Goal: Find specific page/section: Find specific page/section

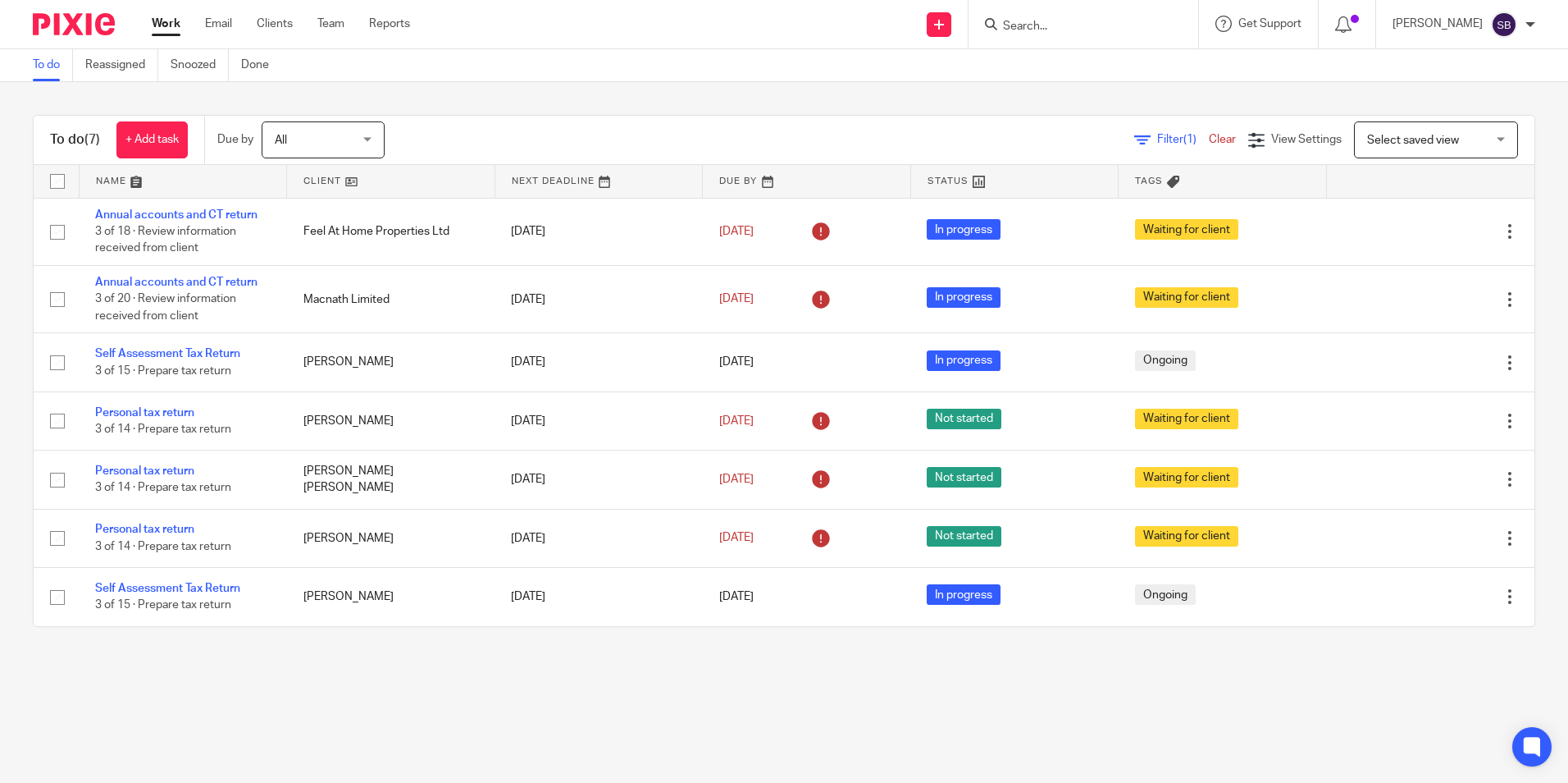
click at [1093, 22] on input "Search" at bounding box center [1075, 26] width 148 height 15
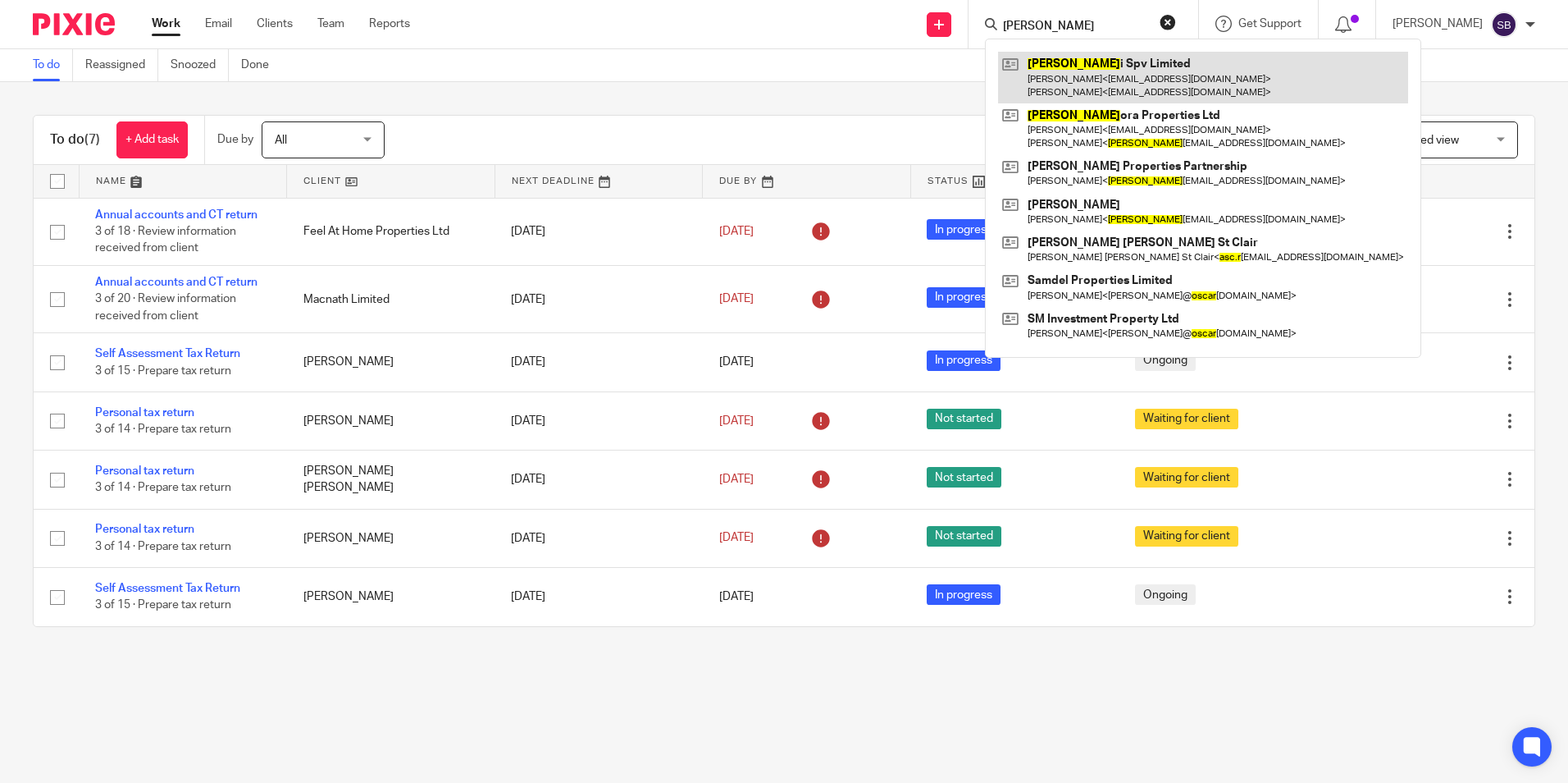
type input "ascar"
click at [1091, 63] on link at bounding box center [1203, 77] width 410 height 51
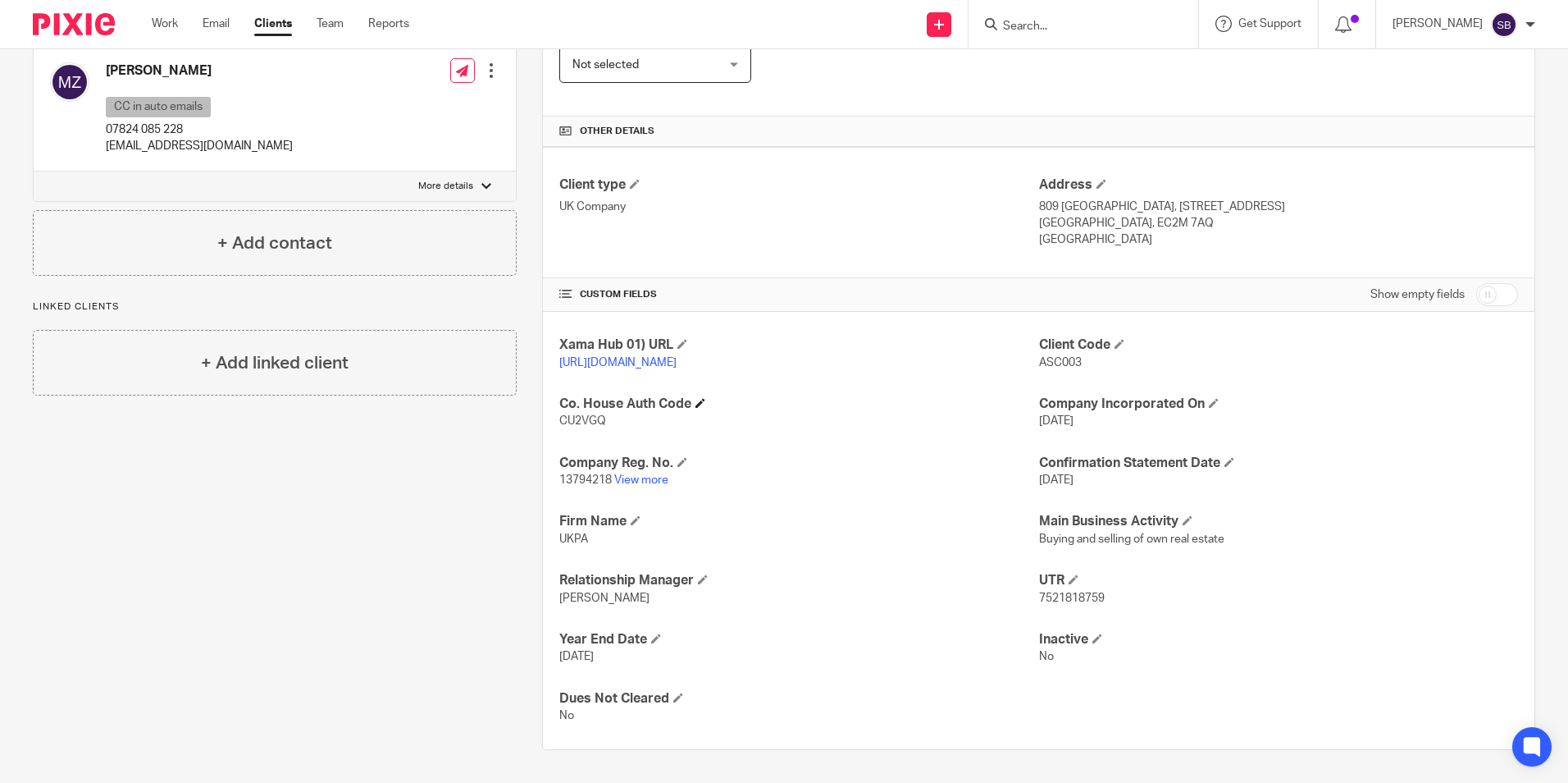
scroll to position [335, 0]
drag, startPoint x: 556, startPoint y: 477, endPoint x: 613, endPoint y: 478, distance: 57.0
click at [613, 478] on p "13794218 View more" at bounding box center [798, 480] width 479 height 17
copy p "13794218"
click at [946, 396] on h4 "Co. House Auth Code" at bounding box center [798, 404] width 479 height 18
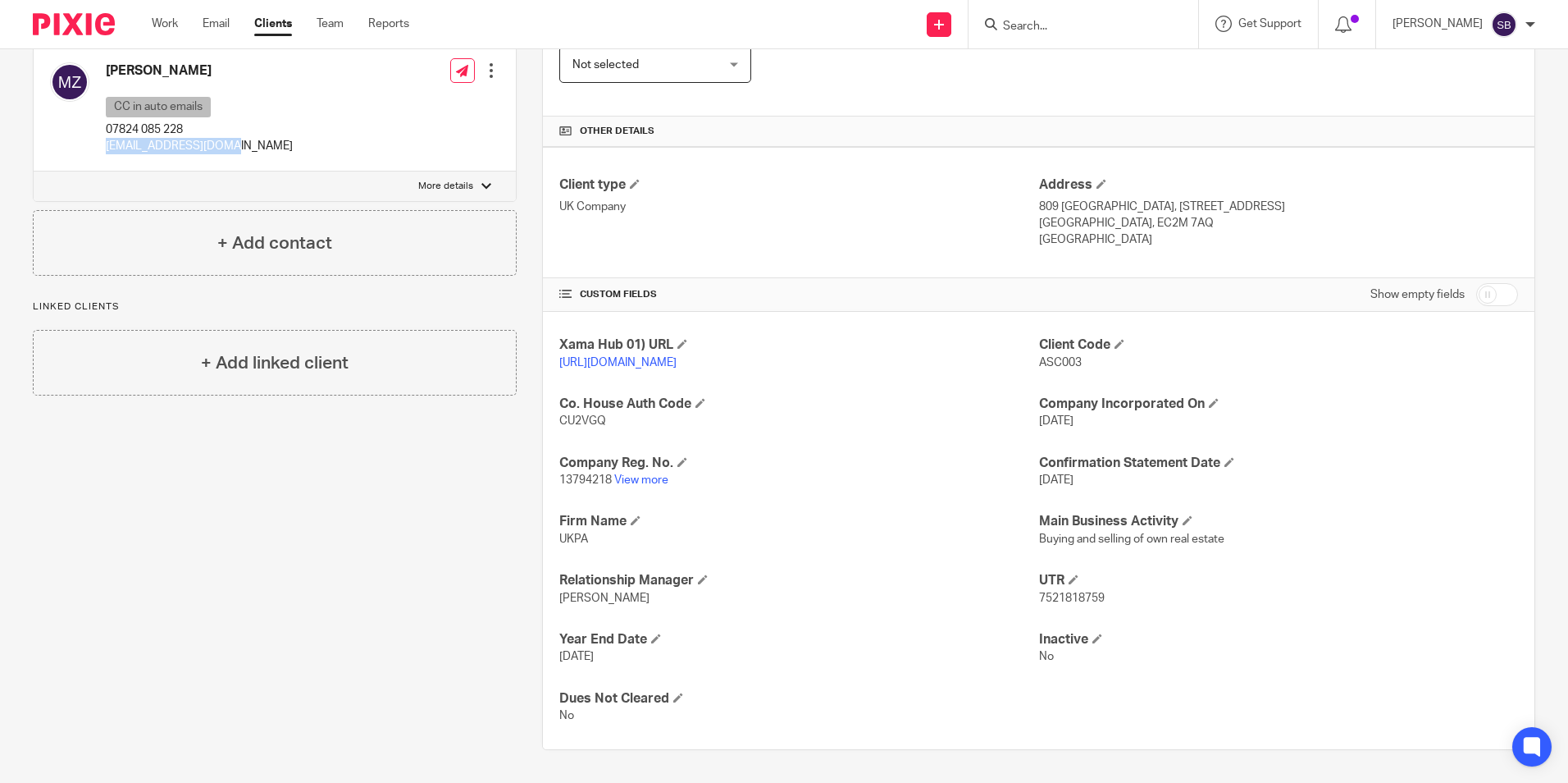
drag, startPoint x: 102, startPoint y: 130, endPoint x: 237, endPoint y: 128, distance: 135.0
click at [237, 128] on div "Markus Zeller CC in auto emails 07824 085 228 mzinuk01@yahoo.co.uk Edit contact…" at bounding box center [274, 109] width 482 height 125
copy p "mzinuk01@yahoo.co.uk"
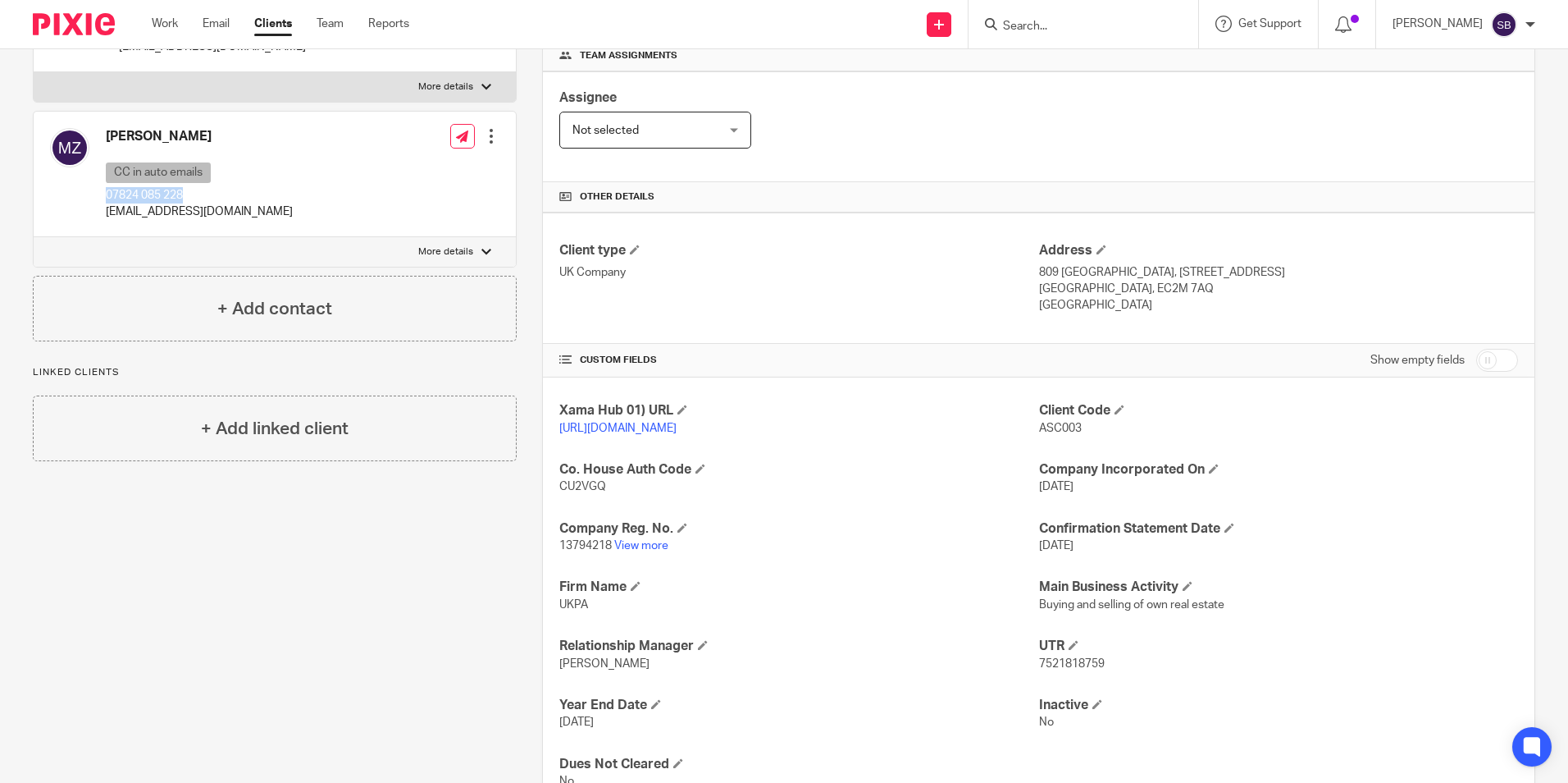
drag, startPoint x: 99, startPoint y: 199, endPoint x: 190, endPoint y: 196, distance: 91.0
click at [190, 196] on div "Markus Zeller CC in auto emails 07824 085 228 mzinuk01@yahoo.co.uk" at bounding box center [171, 174] width 242 height 109
copy p "07824 085 228"
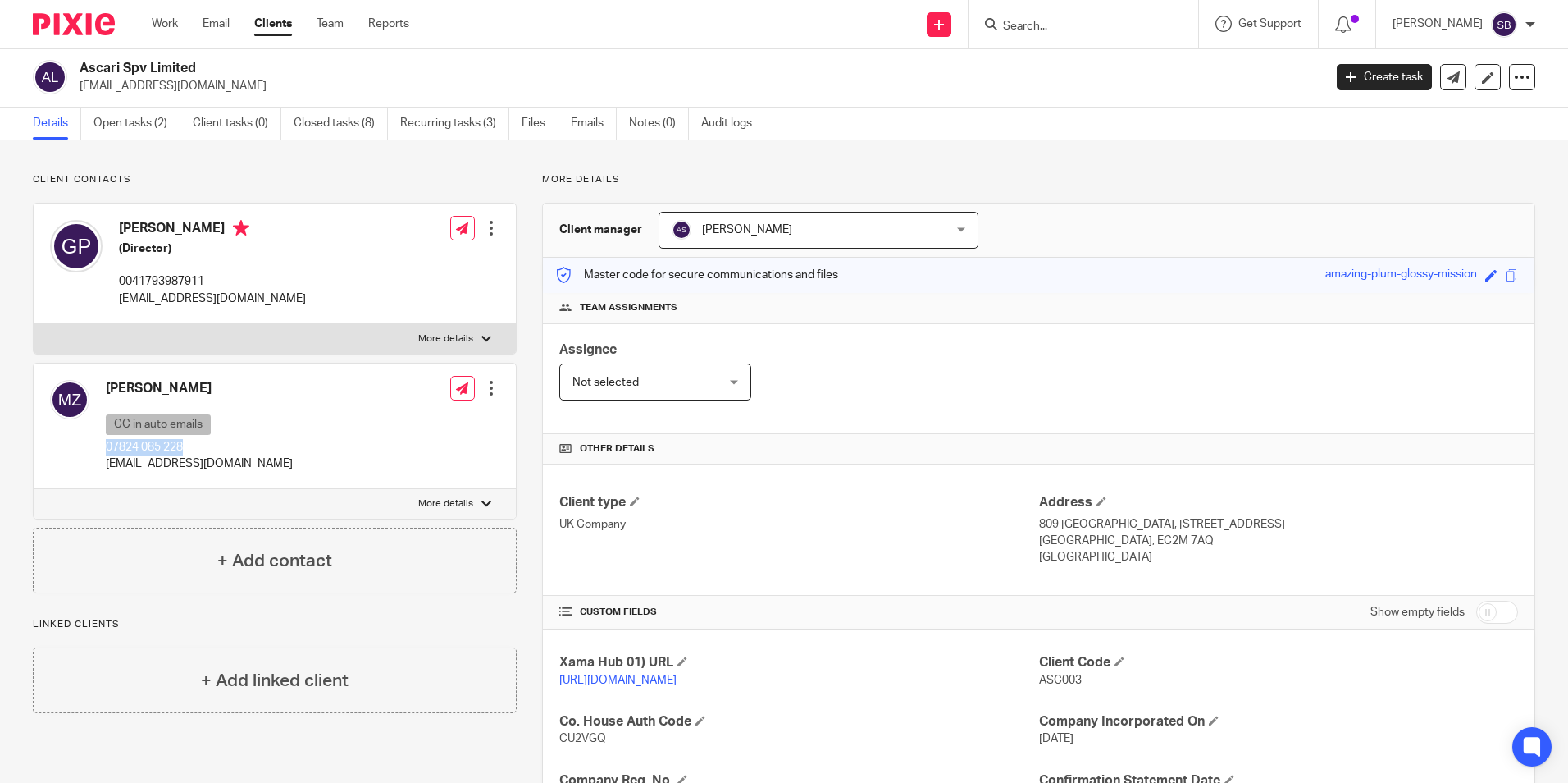
scroll to position [0, 0]
click at [1046, 22] on input "Search" at bounding box center [1075, 26] width 148 height 15
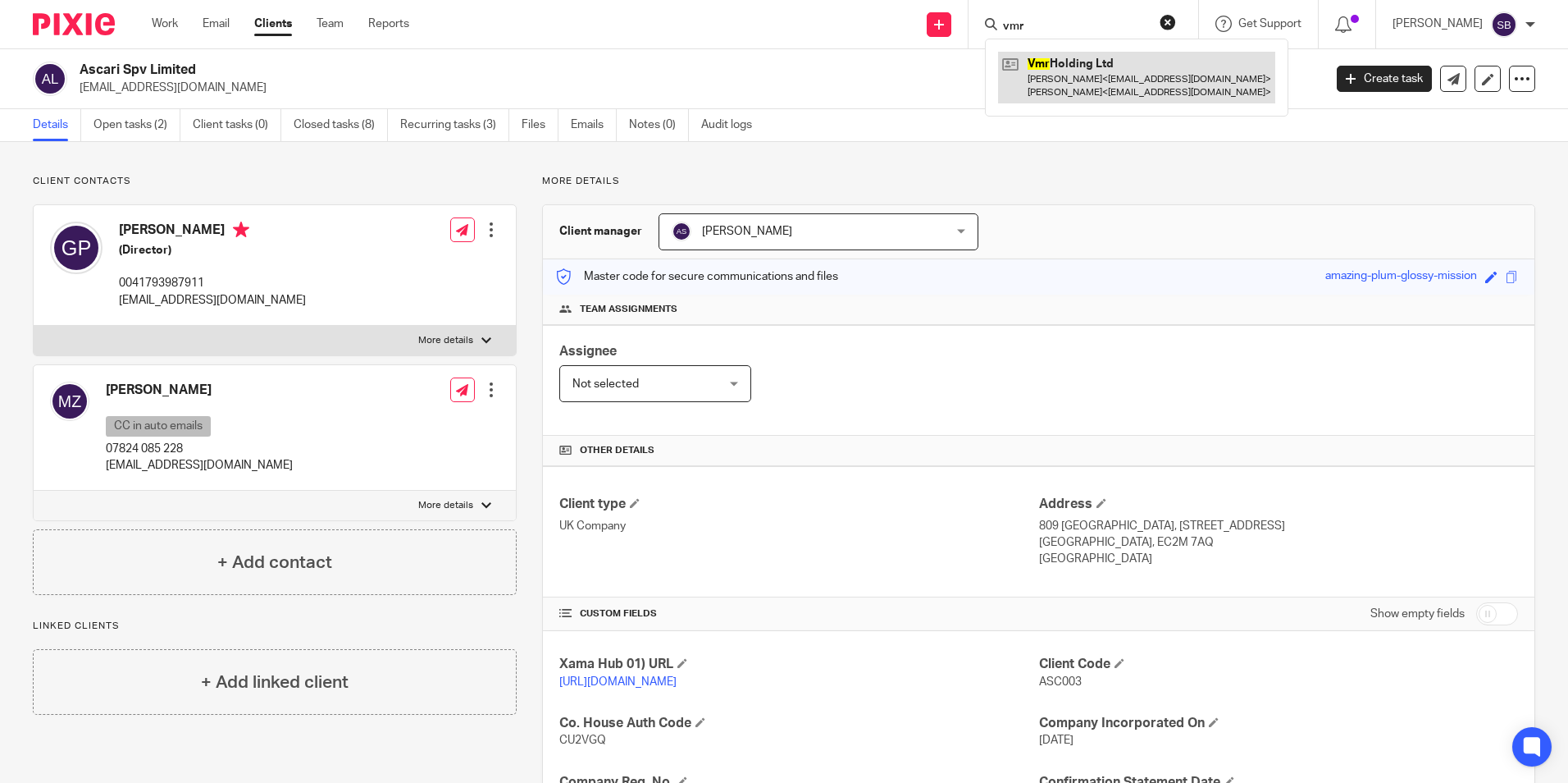
type input "vmr"
click at [1109, 59] on link at bounding box center [1136, 77] width 277 height 51
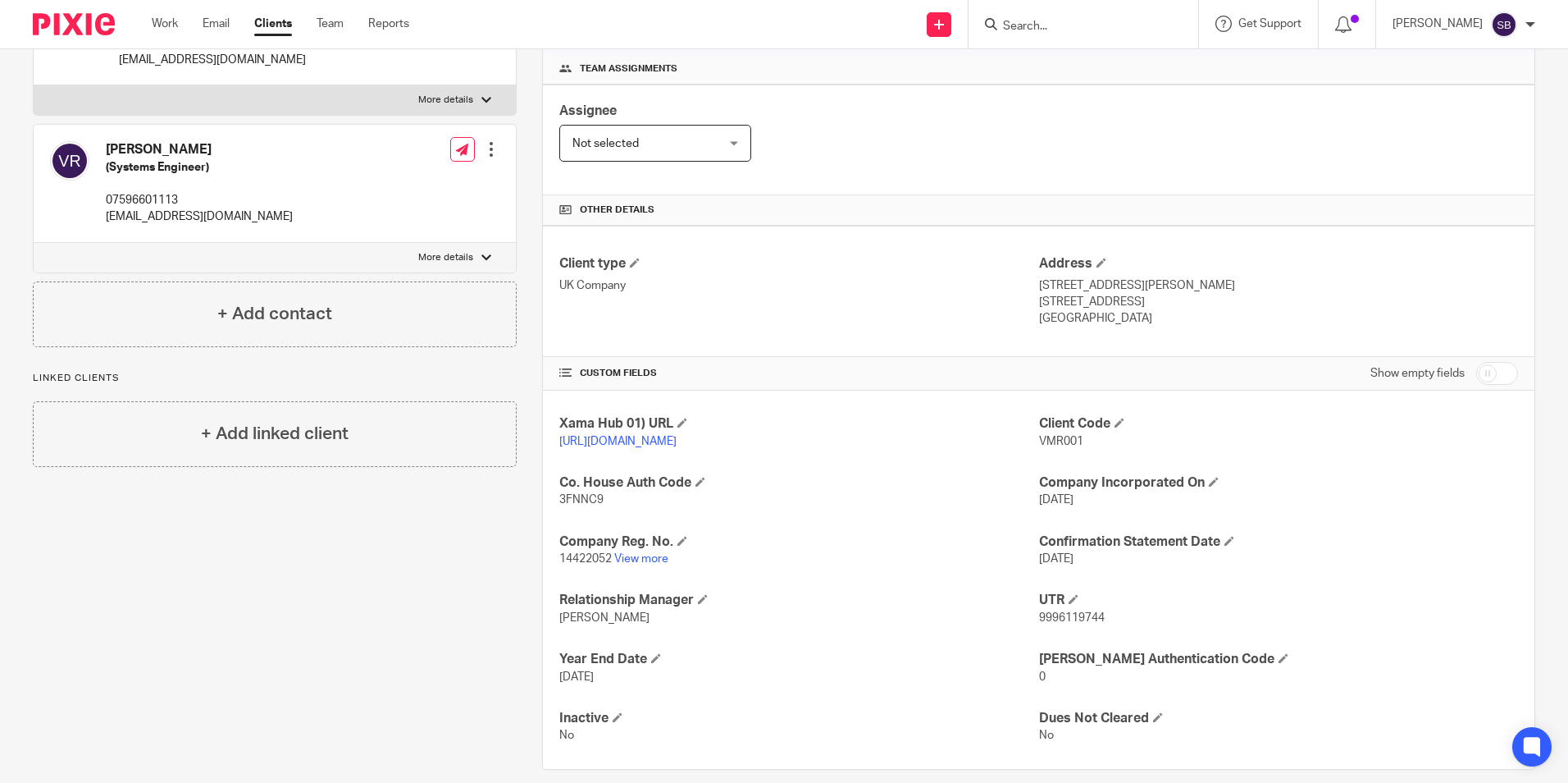
scroll to position [246, 0]
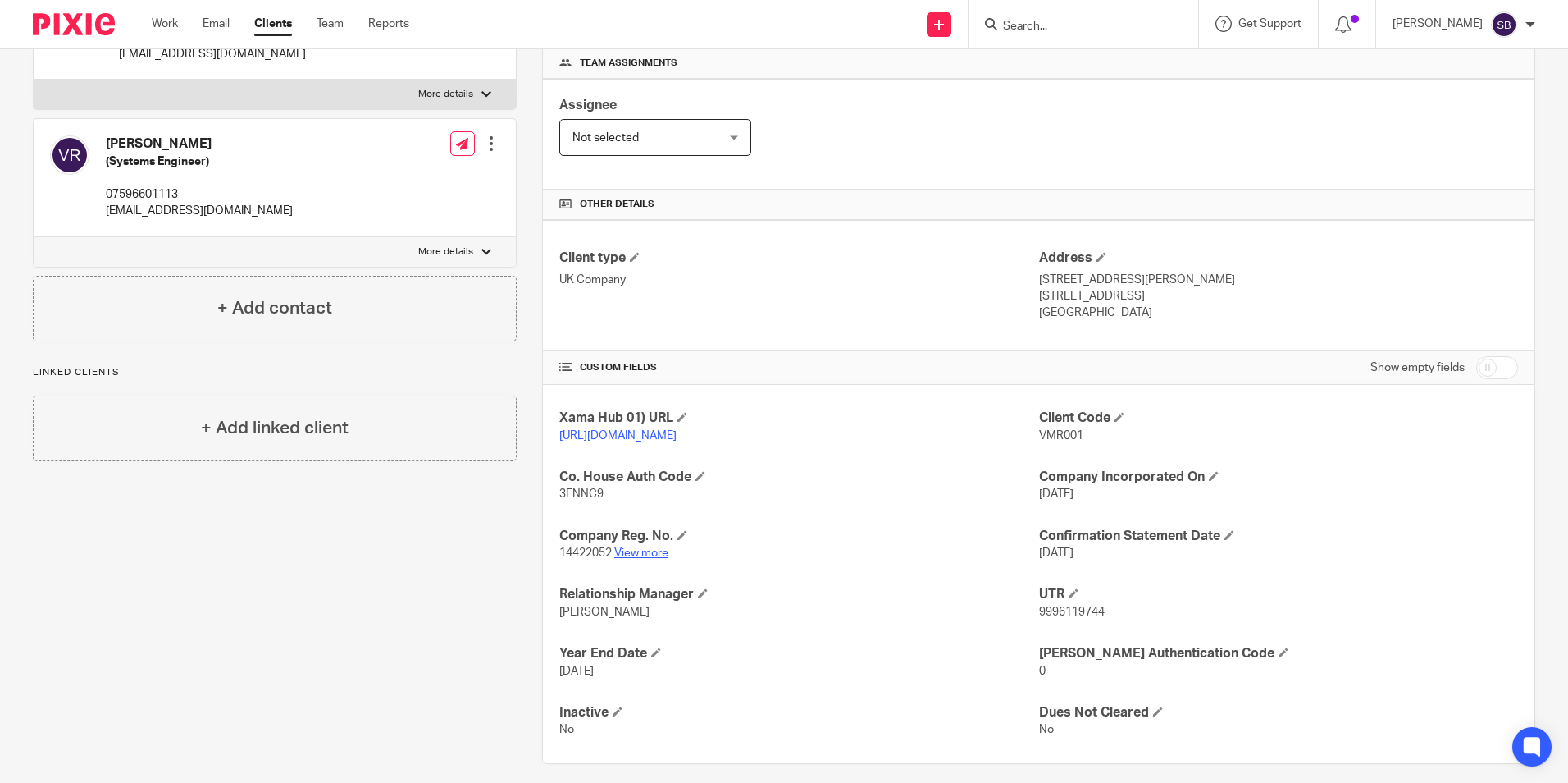
click at [632, 558] on link "View more" at bounding box center [641, 553] width 54 height 12
click at [1083, 29] on input "Search" at bounding box center [1075, 26] width 148 height 15
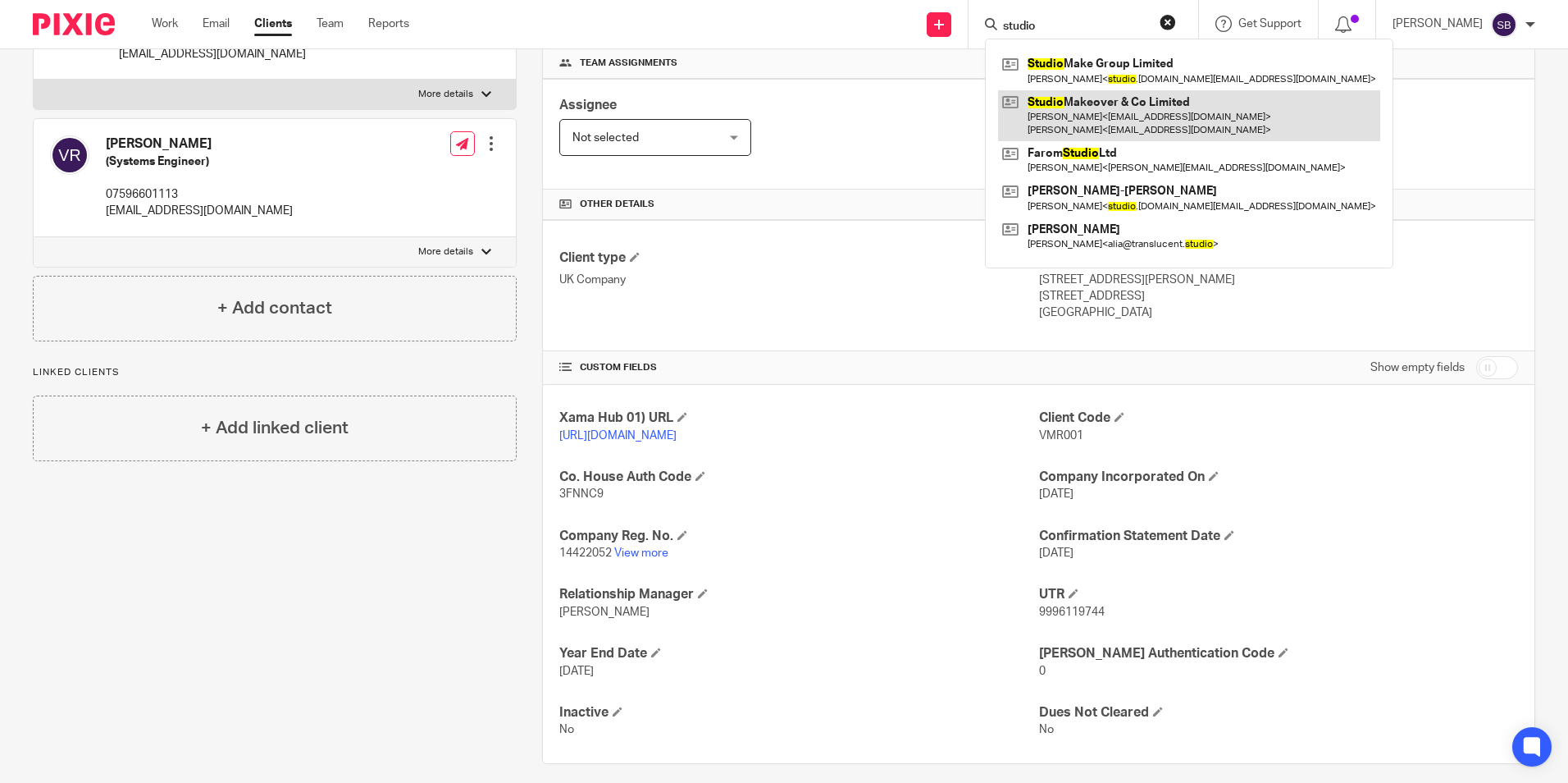
type input "studio"
click at [1185, 105] on link at bounding box center [1188, 115] width 382 height 51
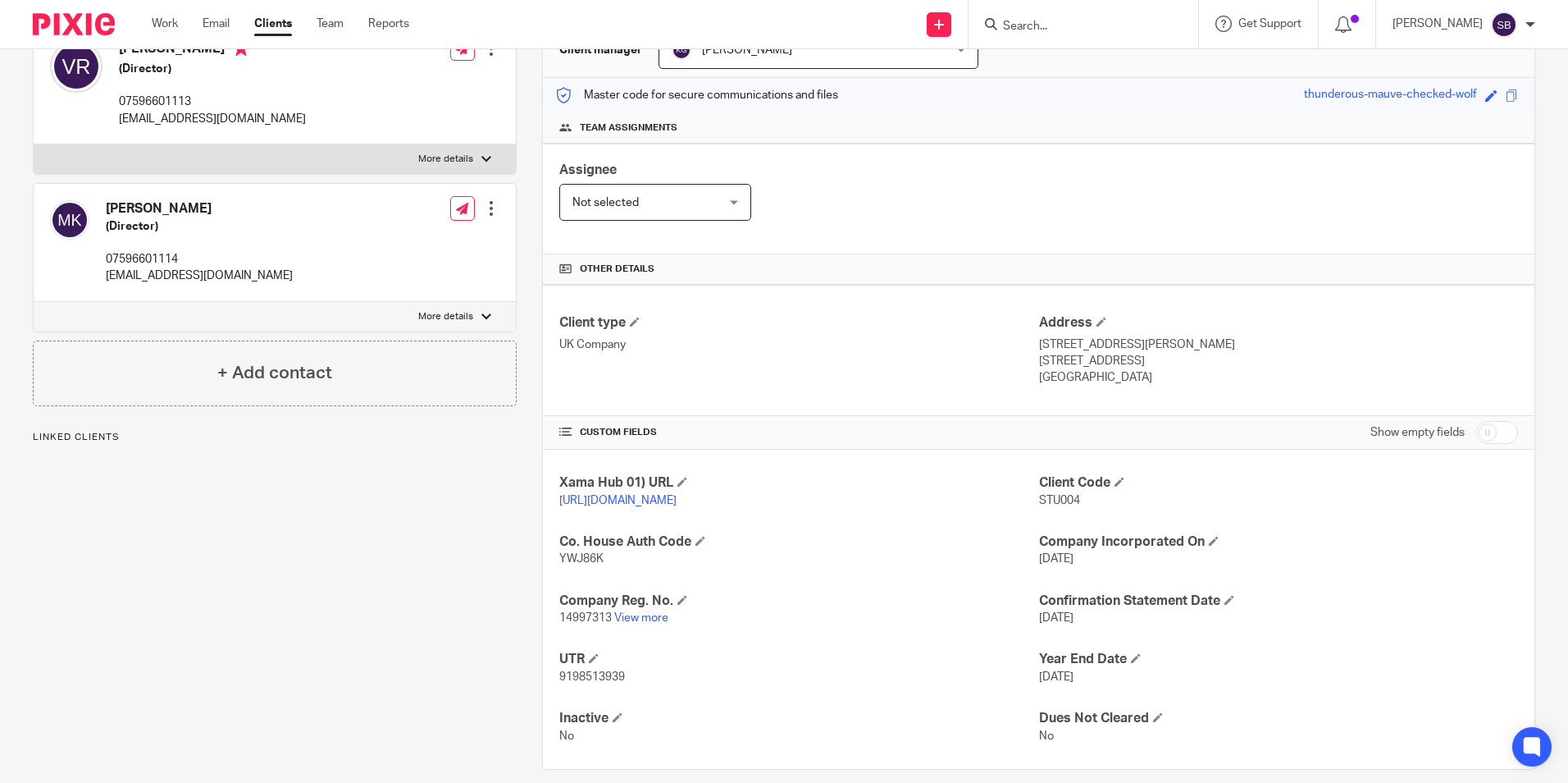
scroll to position [217, 0]
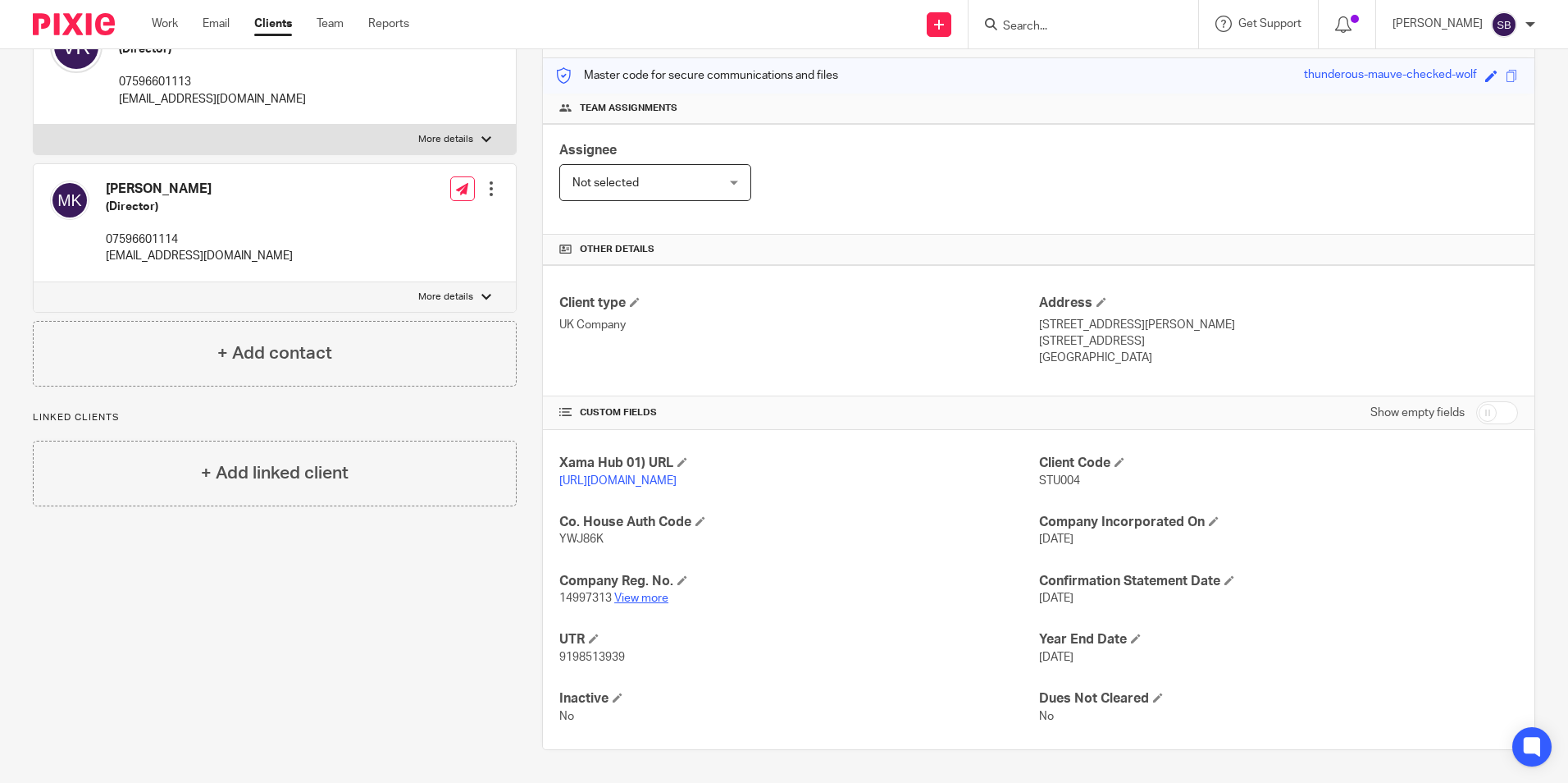
click at [645, 599] on link "View more" at bounding box center [641, 598] width 54 height 12
